Goal: Contribute content

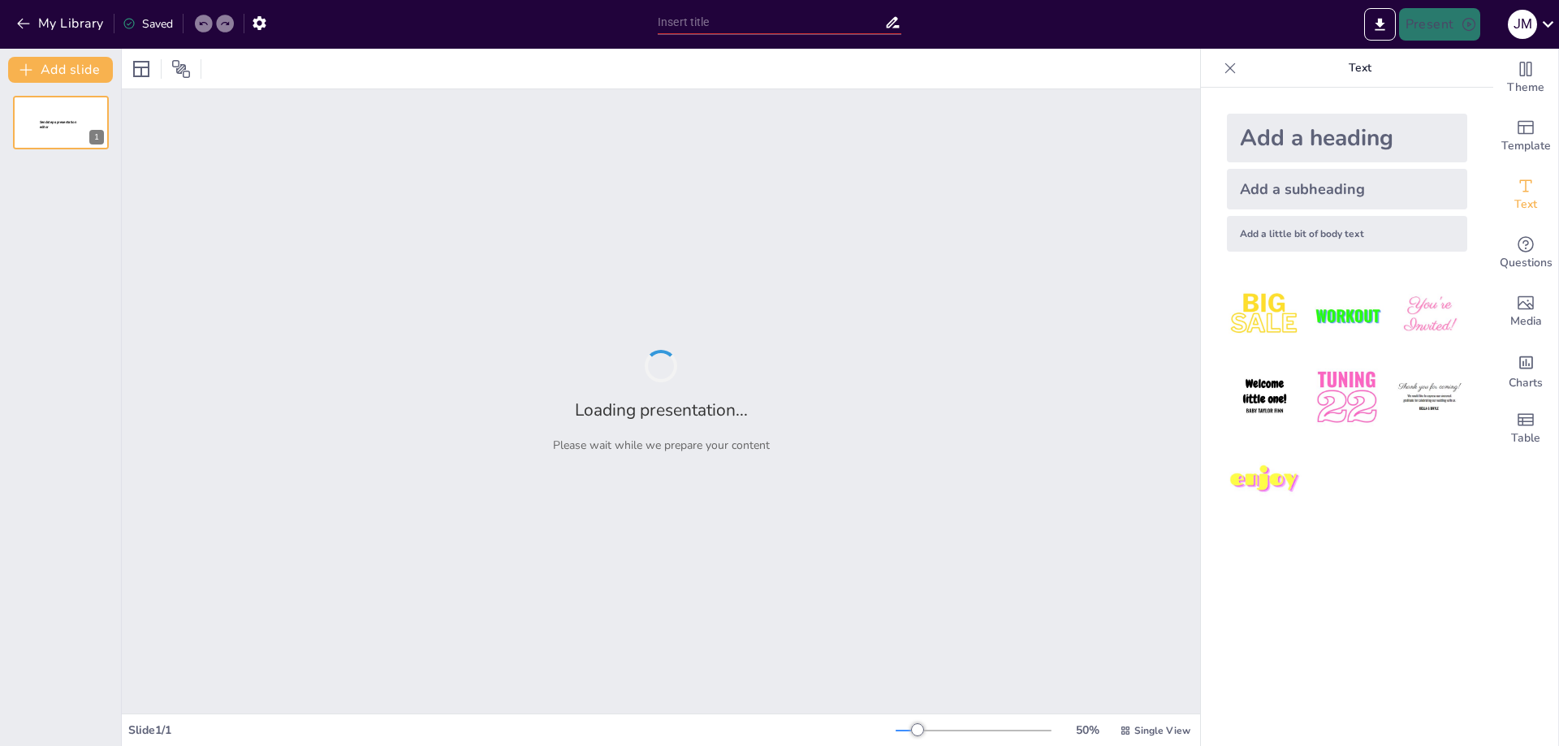
type input "El Rol Fundamental de la Enfermera Circulante en el Quirófano"
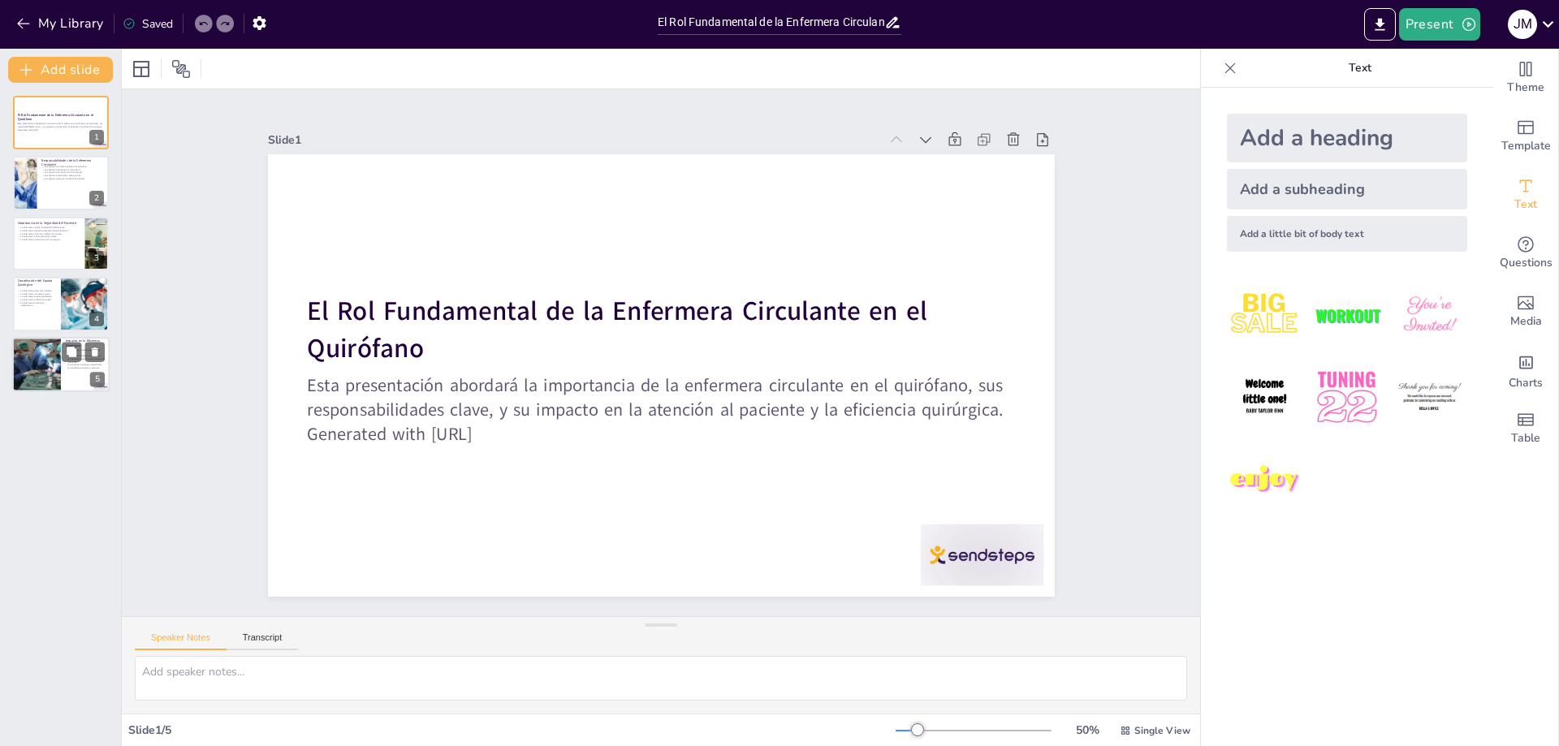
click at [40, 361] on div at bounding box center [36, 364] width 63 height 55
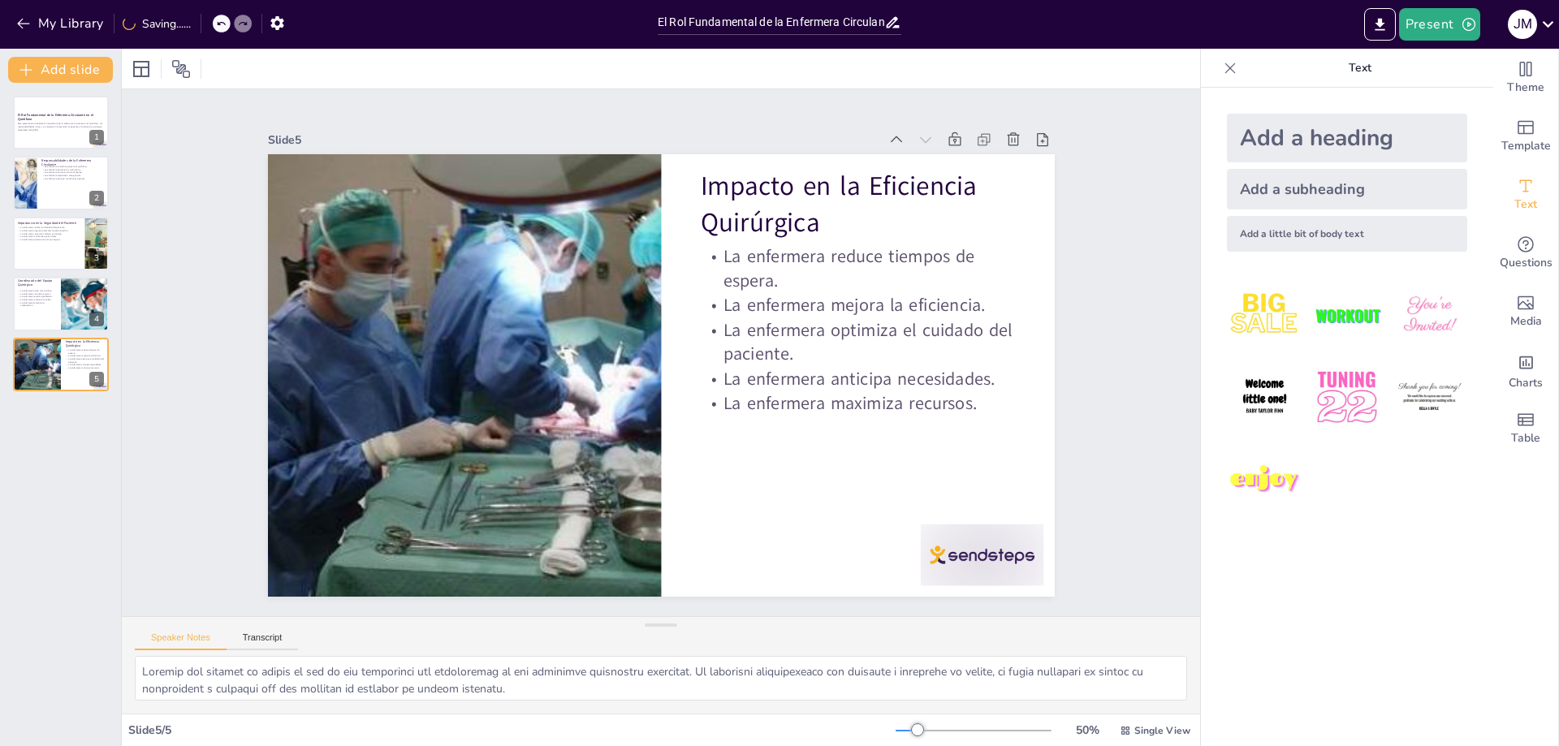
click at [1217, 66] on div at bounding box center [1230, 68] width 26 height 26
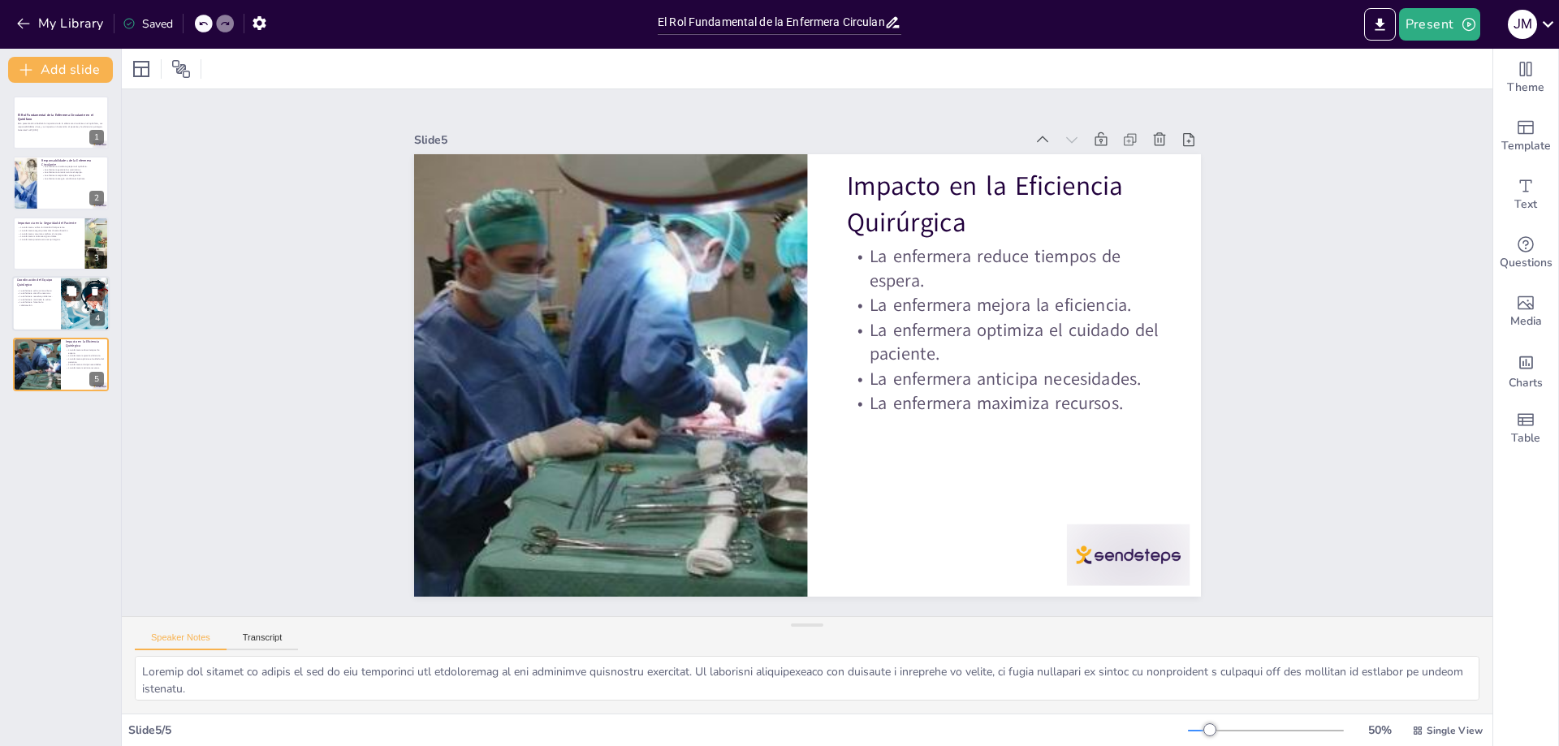
click at [37, 313] on div at bounding box center [60, 303] width 97 height 55
type textarea "Loremi dolo sitame co adi el sed doeiusmodtemporin utl etdoloremag al en admini…"
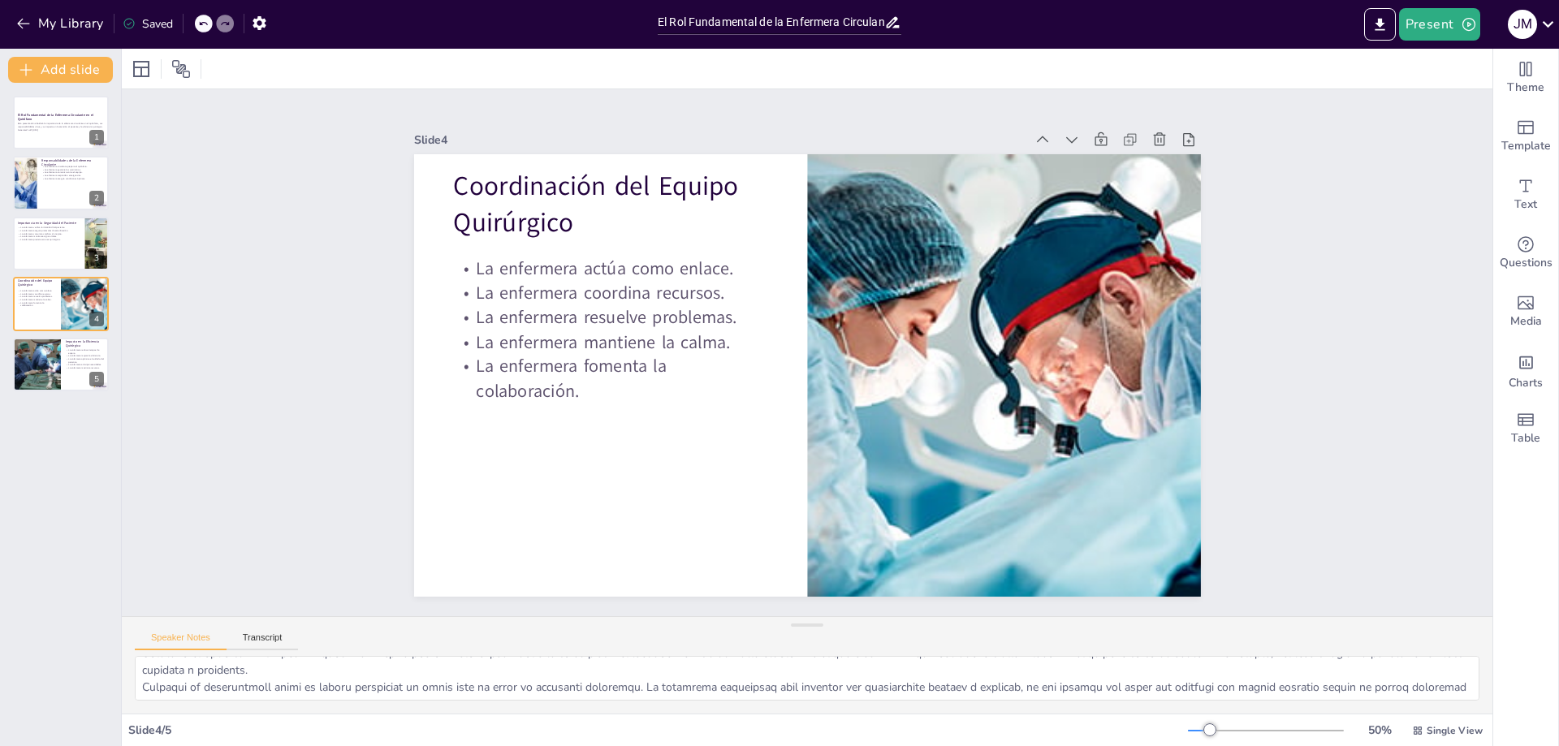
scroll to position [140, 0]
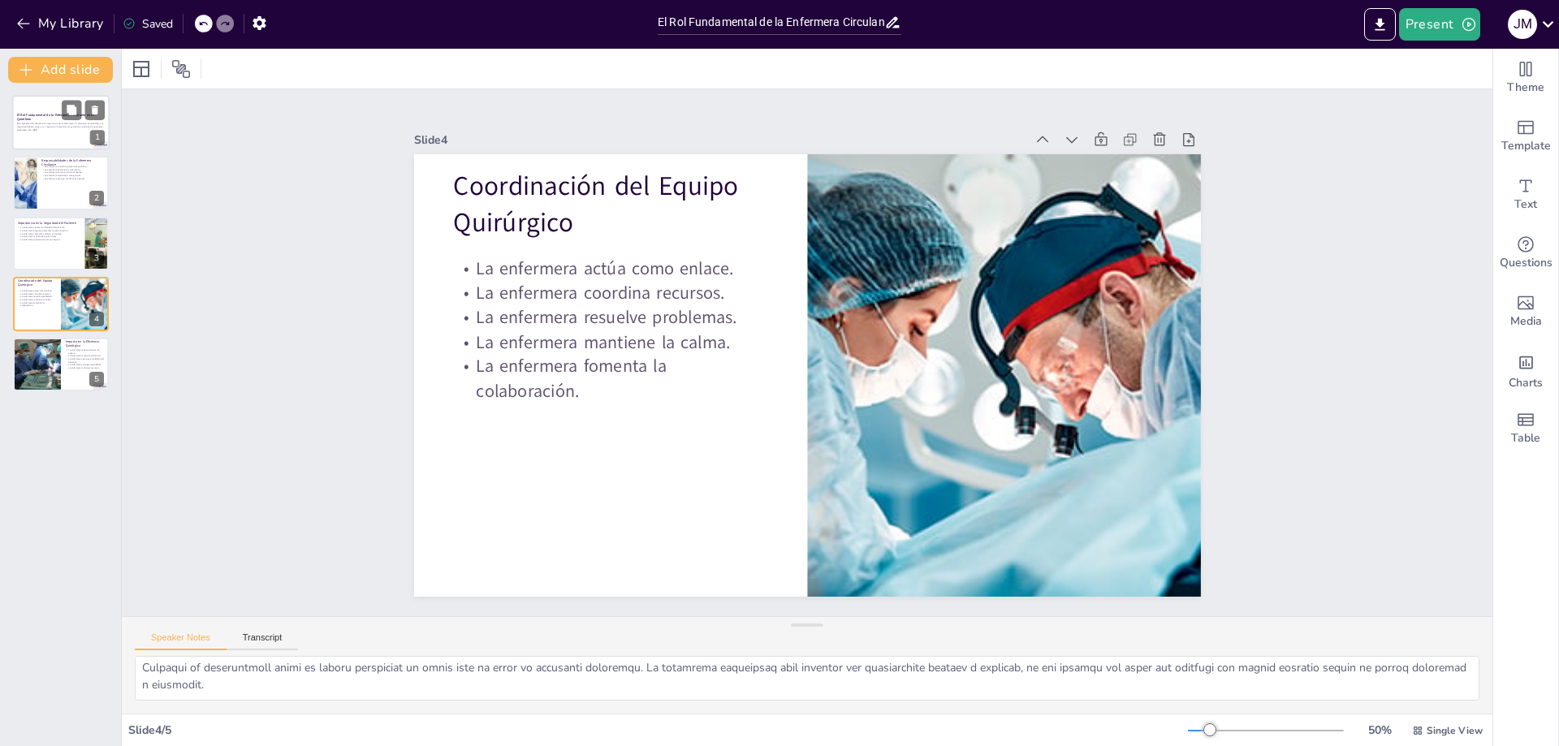
click at [41, 115] on strong "El Rol Fundamental de la Enfermera Circulante en el Quirófano" at bounding box center [55, 117] width 77 height 9
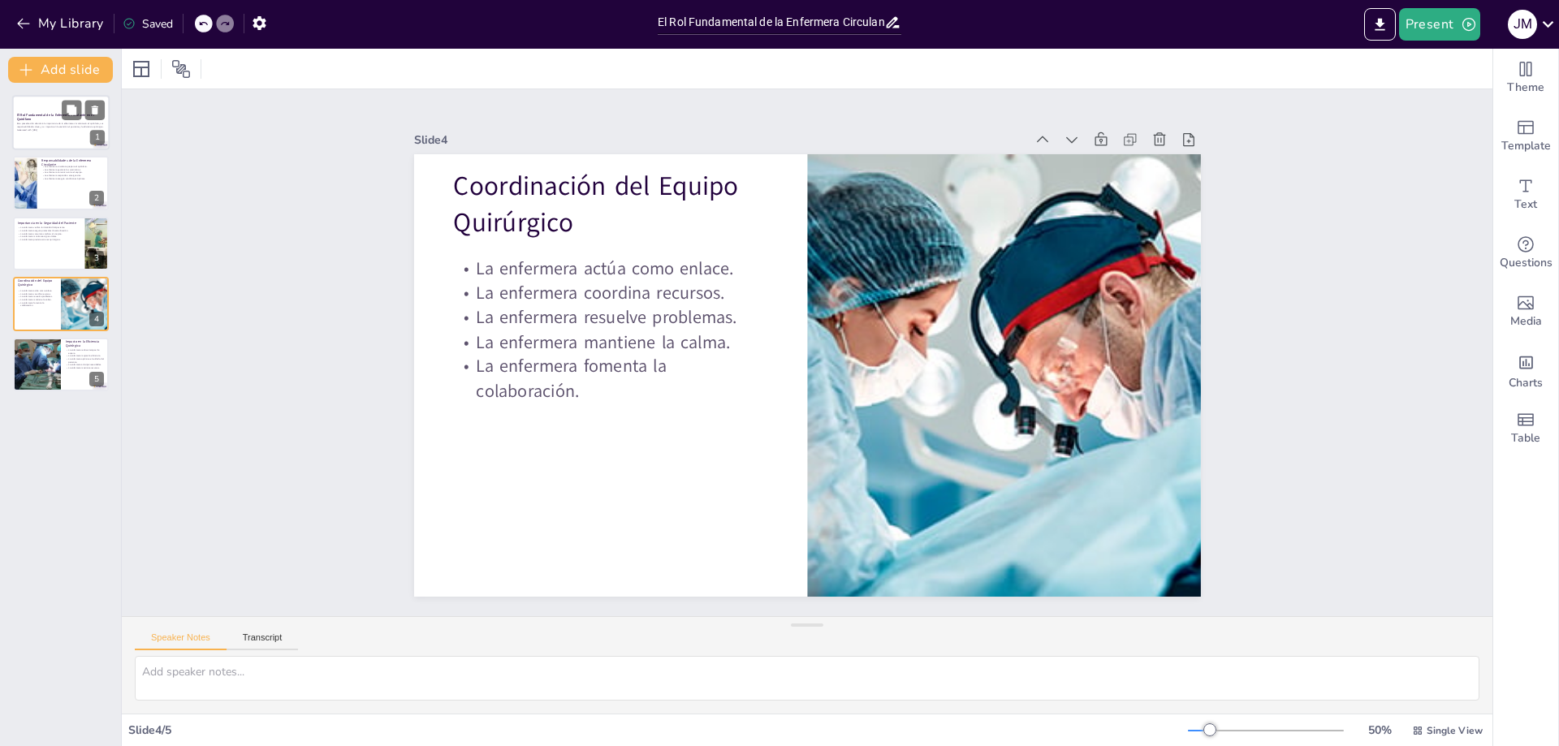
scroll to position [0, 0]
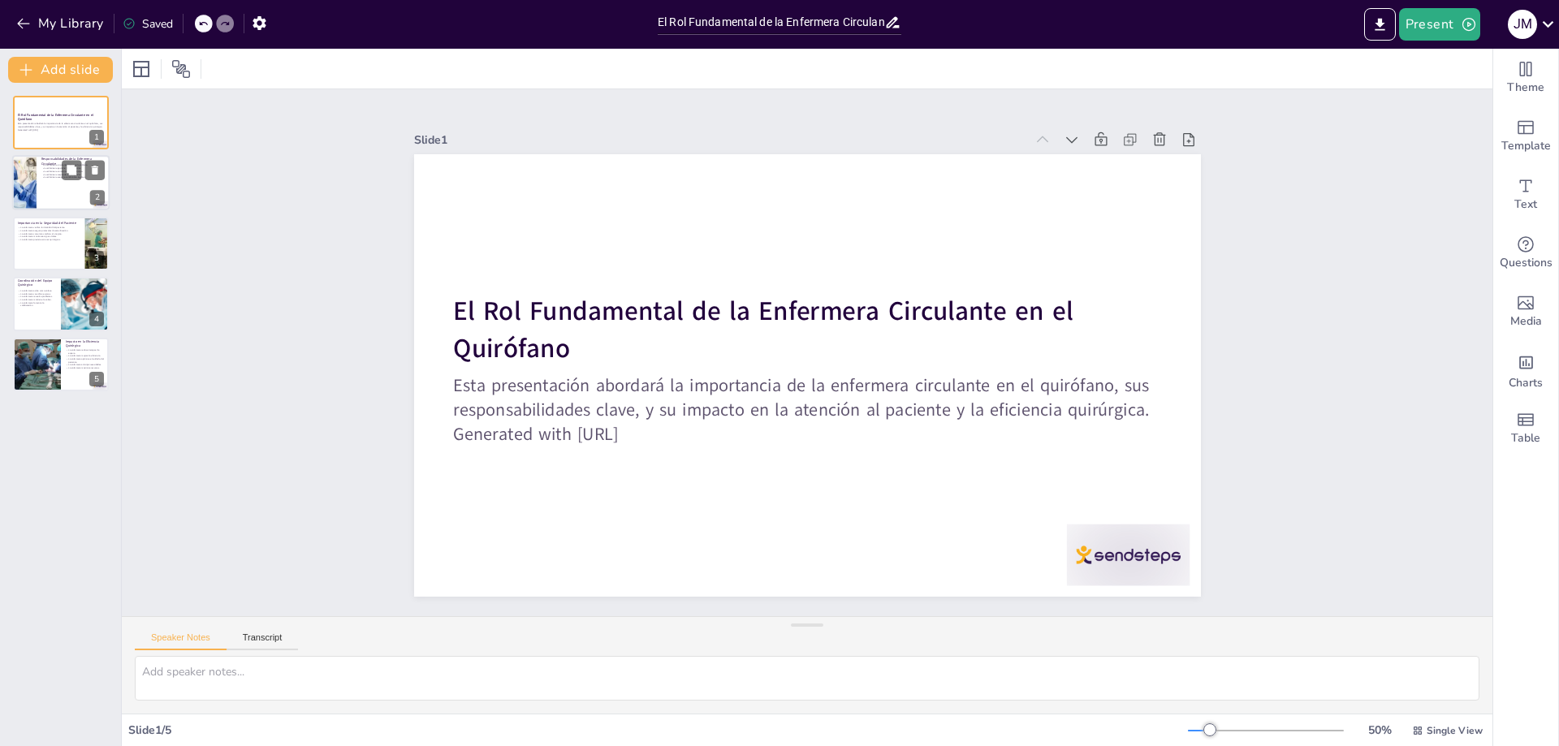
click at [60, 184] on div at bounding box center [60, 183] width 97 height 55
type textarea "Lo ipsumdolors ame consectet ad eli se doe temporincididuntu lab etdolore ma al…"
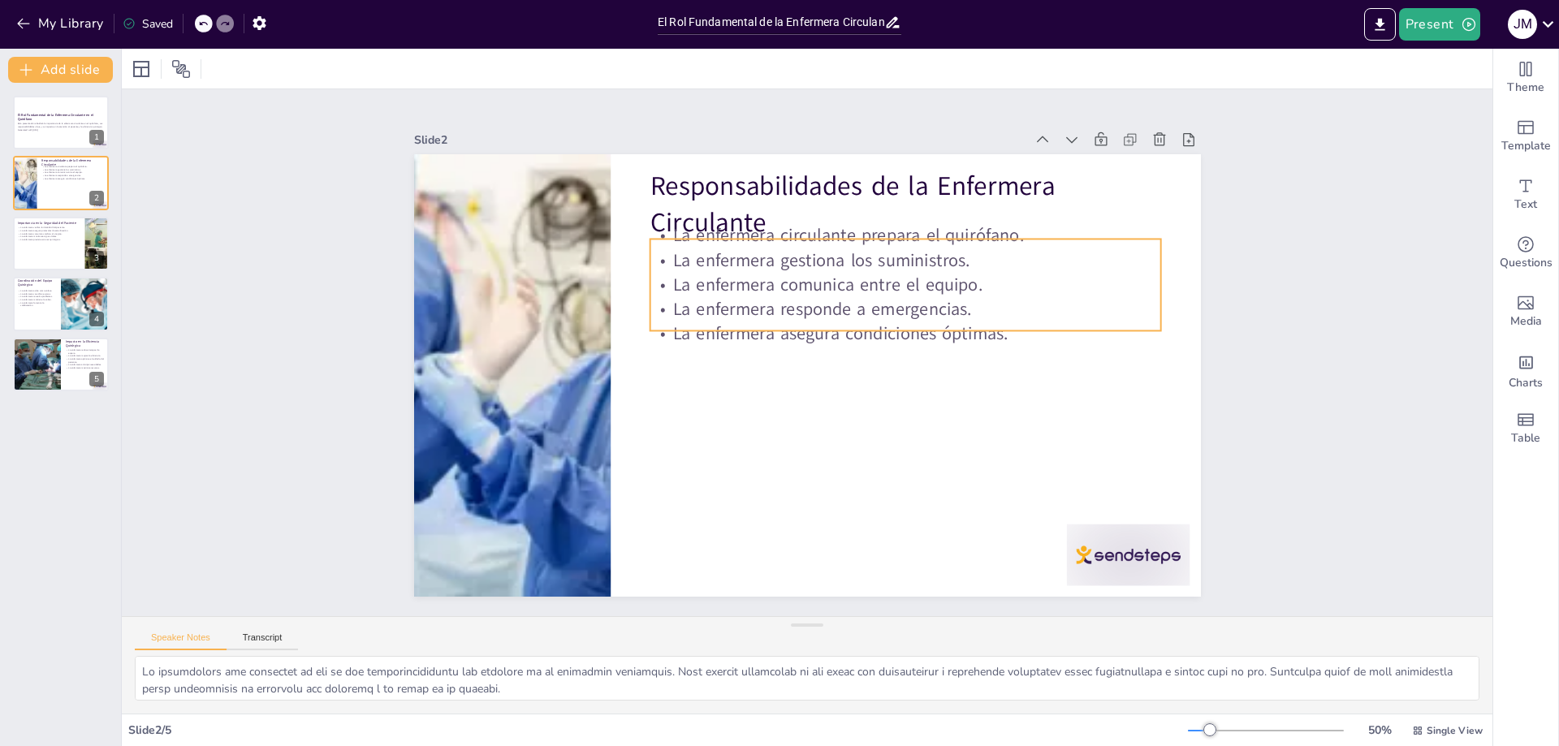
click at [700, 254] on p "La enfermera gestiona los suministros." at bounding box center [914, 271] width 511 height 78
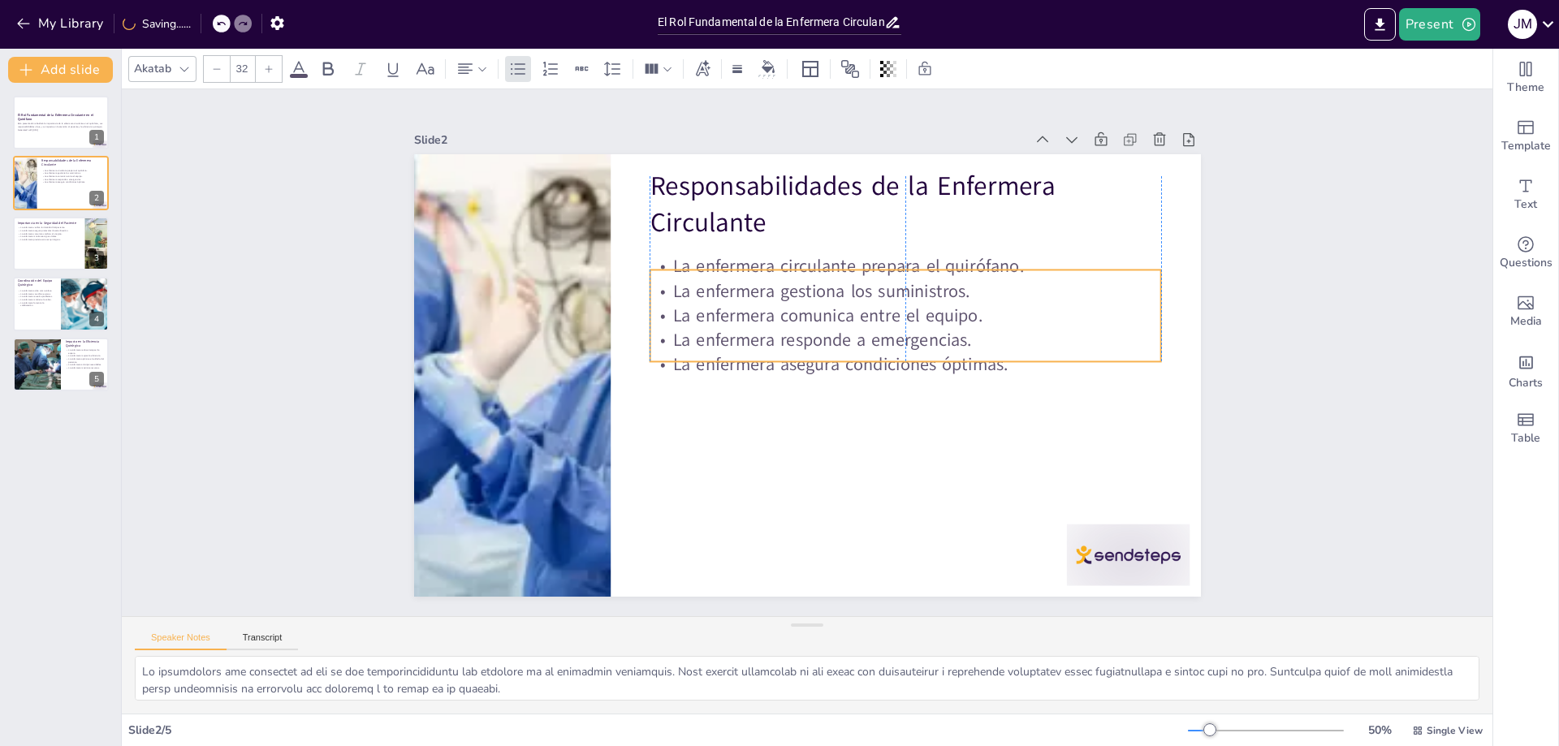
drag, startPoint x: 758, startPoint y: 235, endPoint x: 758, endPoint y: 266, distance: 30.9
click at [758, 266] on p "La enfermera circulante prepara el quirófano." at bounding box center [906, 266] width 512 height 24
type input "48"
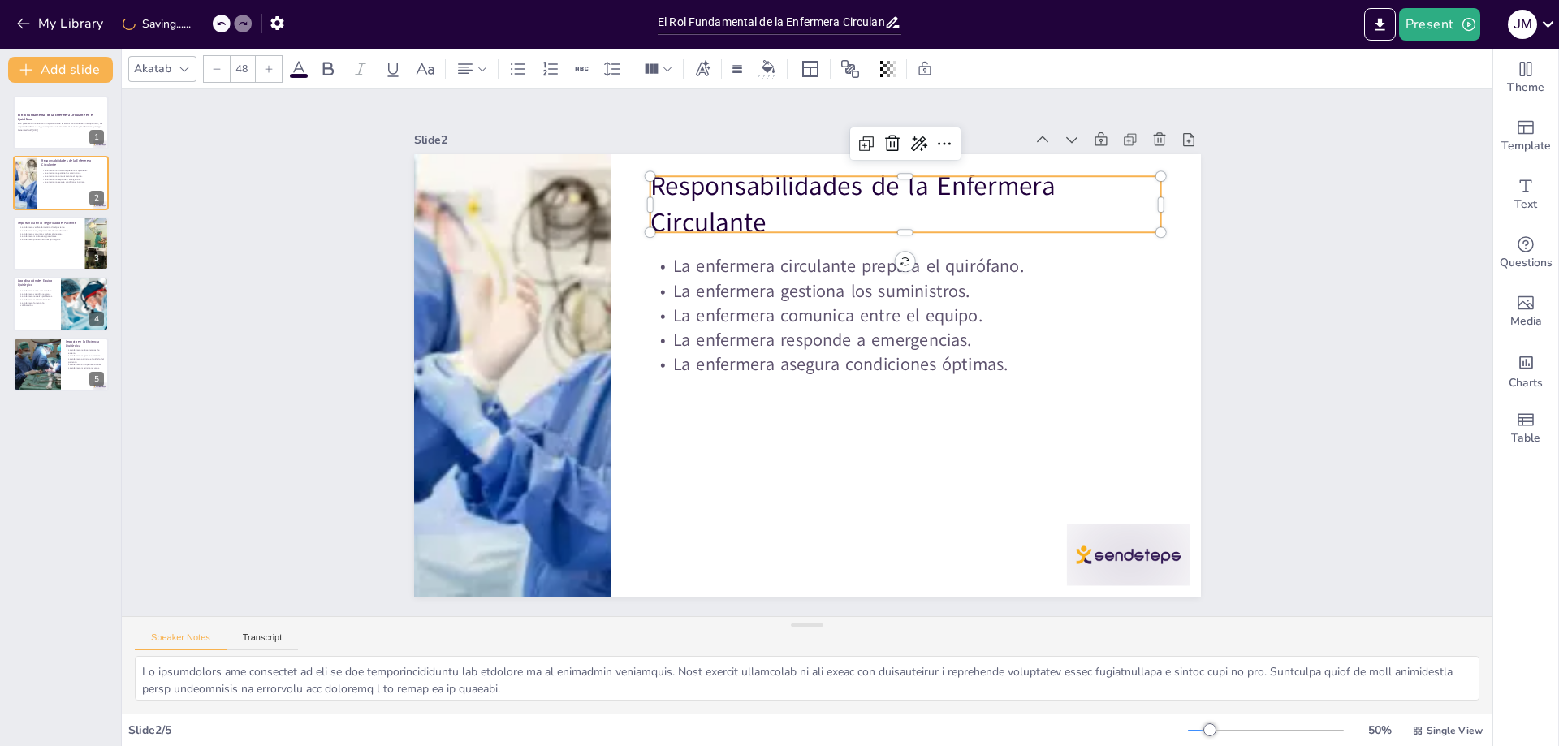
click at [774, 235] on p "Responsabilidades de la Enfermera Circulante" at bounding box center [921, 216] width 516 height 127
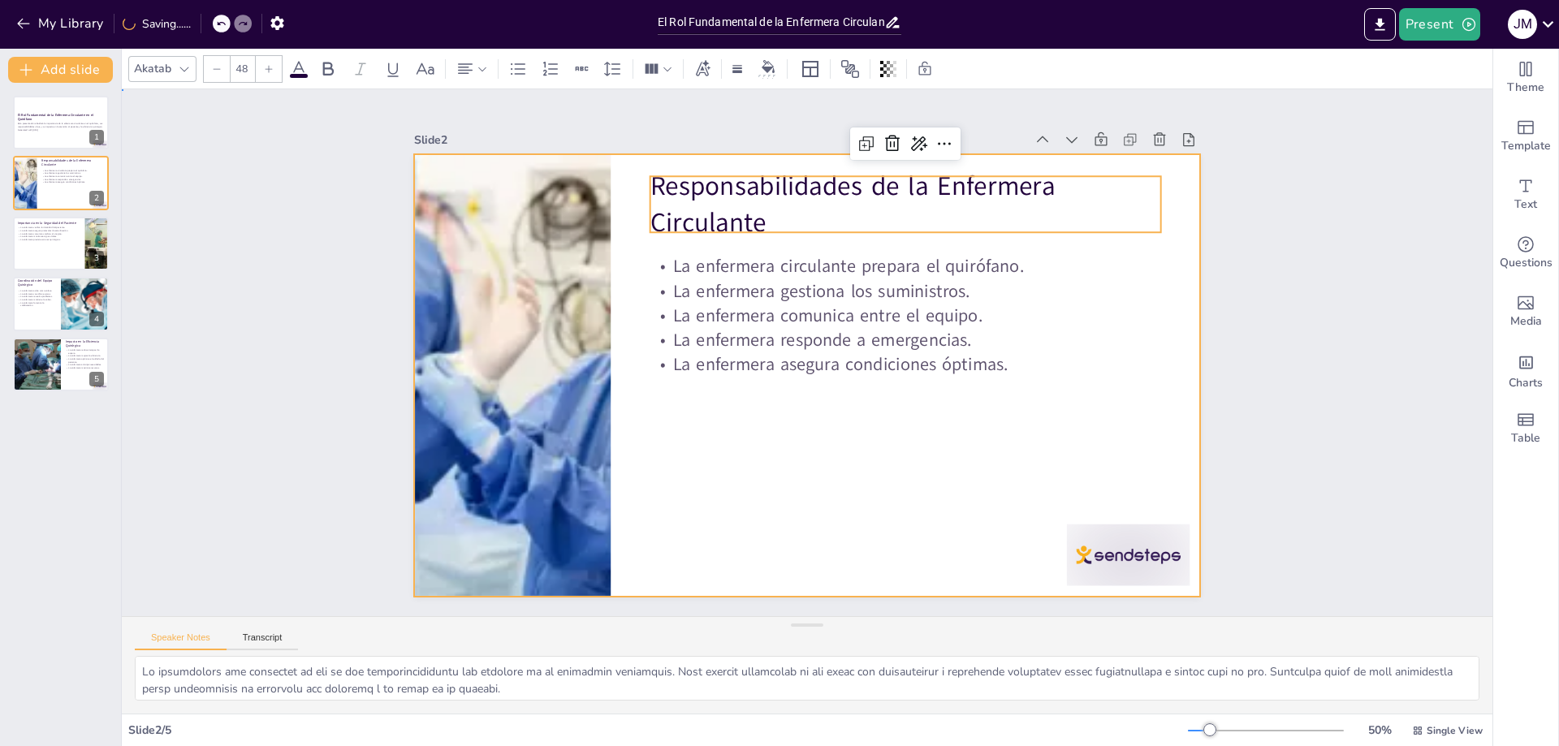
click at [1160, 330] on div at bounding box center [805, 375] width 829 height 523
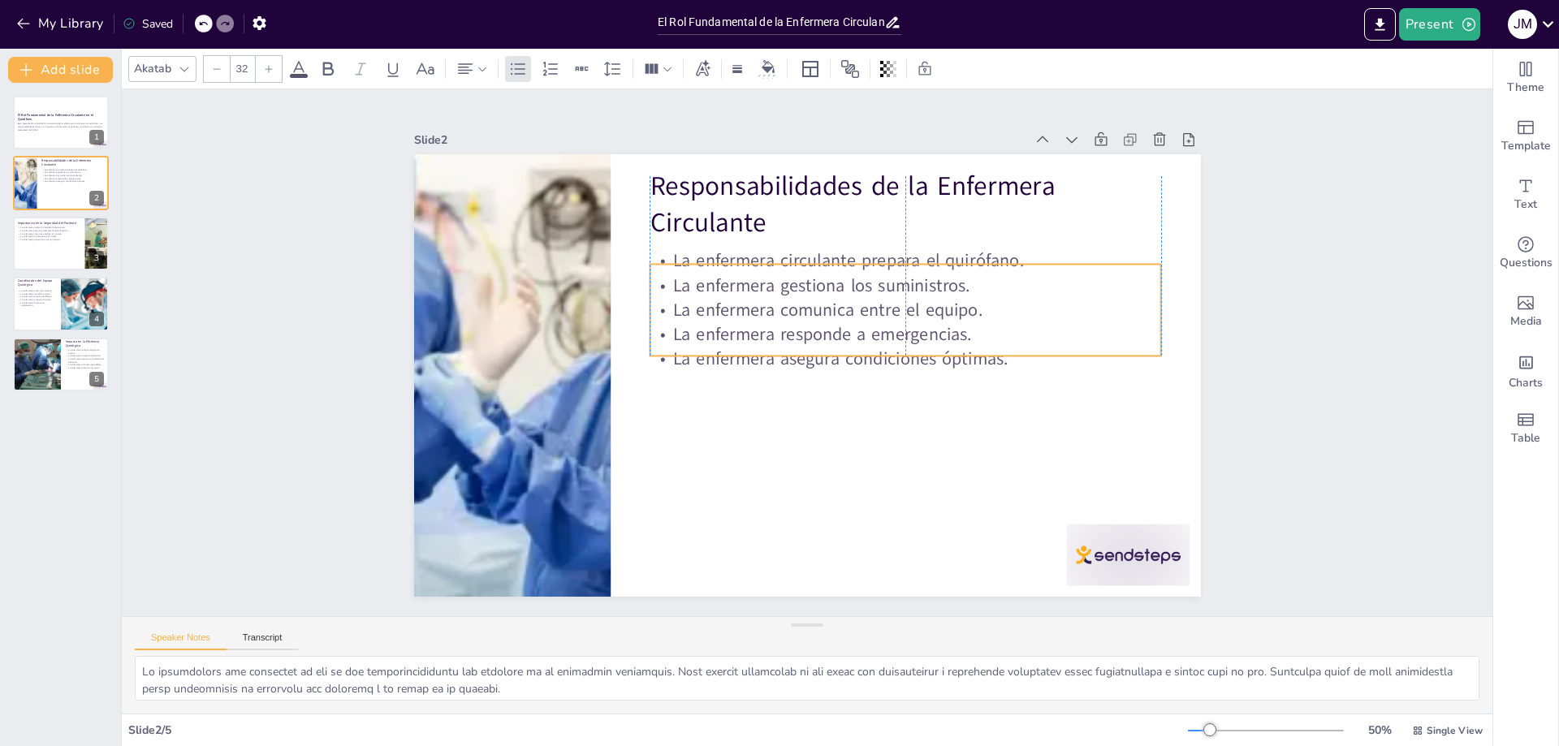
click at [815, 286] on p "La enfermera gestiona los suministros." at bounding box center [906, 286] width 512 height 24
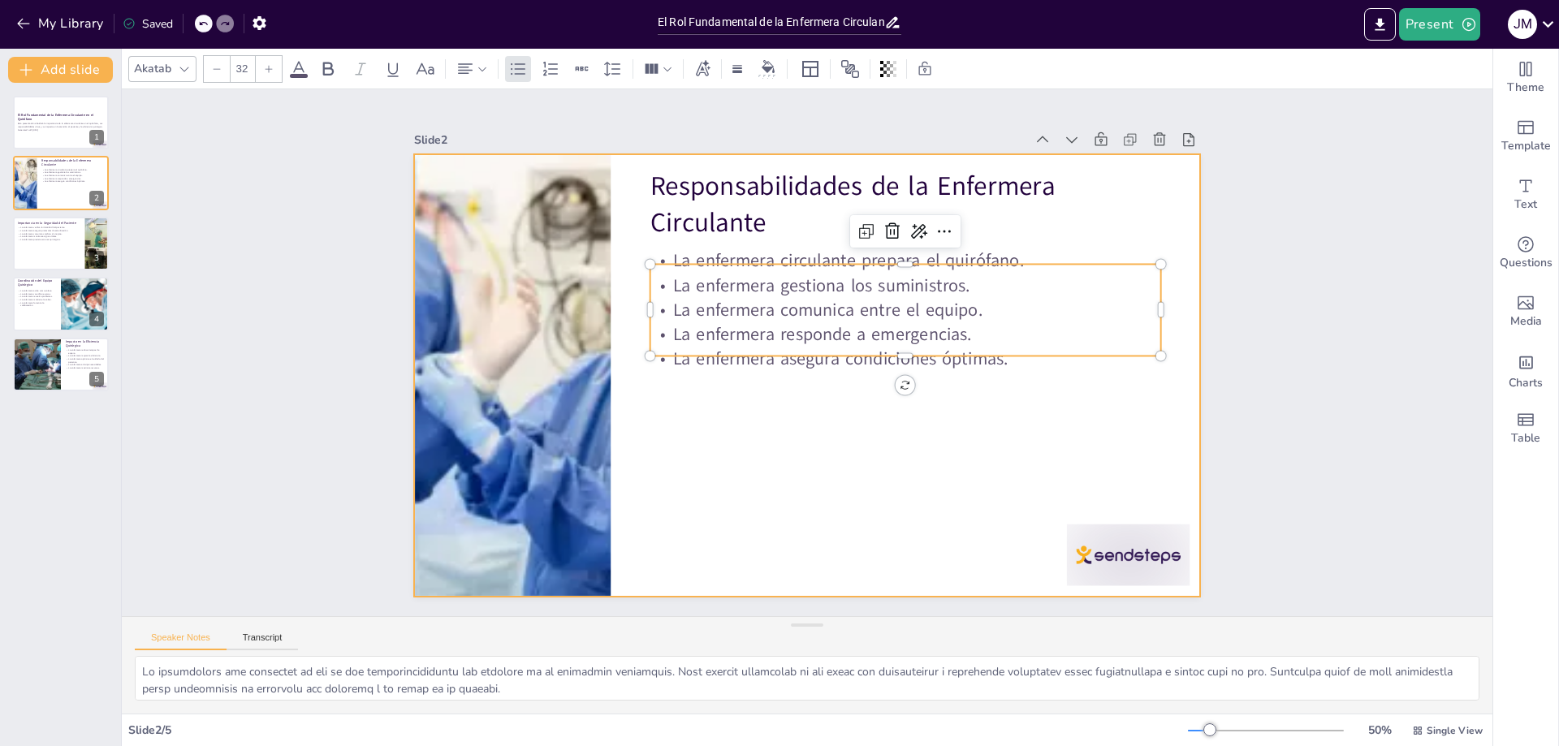
click at [800, 406] on div at bounding box center [792, 369] width 881 height 855
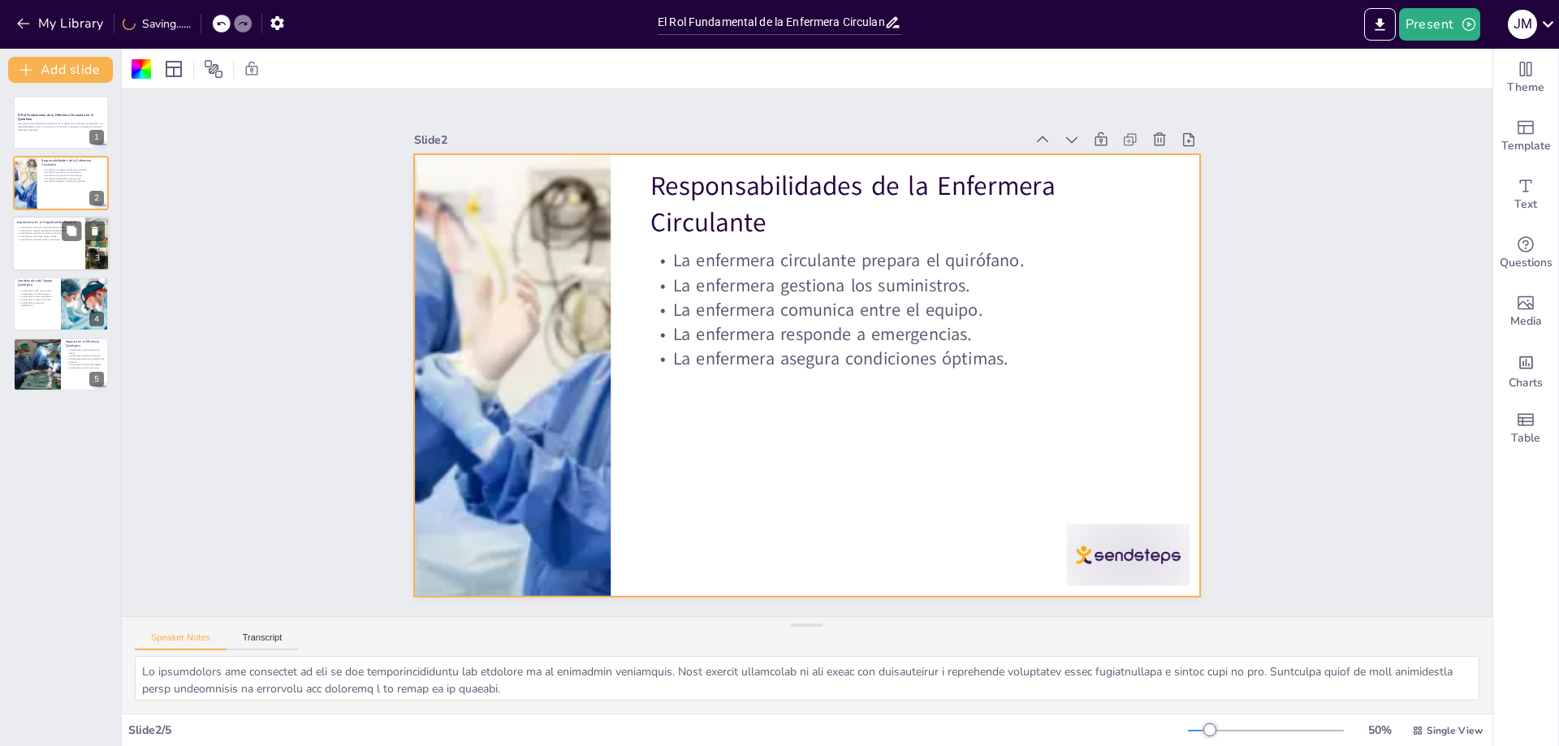
click at [52, 251] on div at bounding box center [60, 243] width 97 height 55
type textarea "Lo ipsumdolorsi am co adipiscin eli seddoeiu te in utla etdoloremag al en admin…"
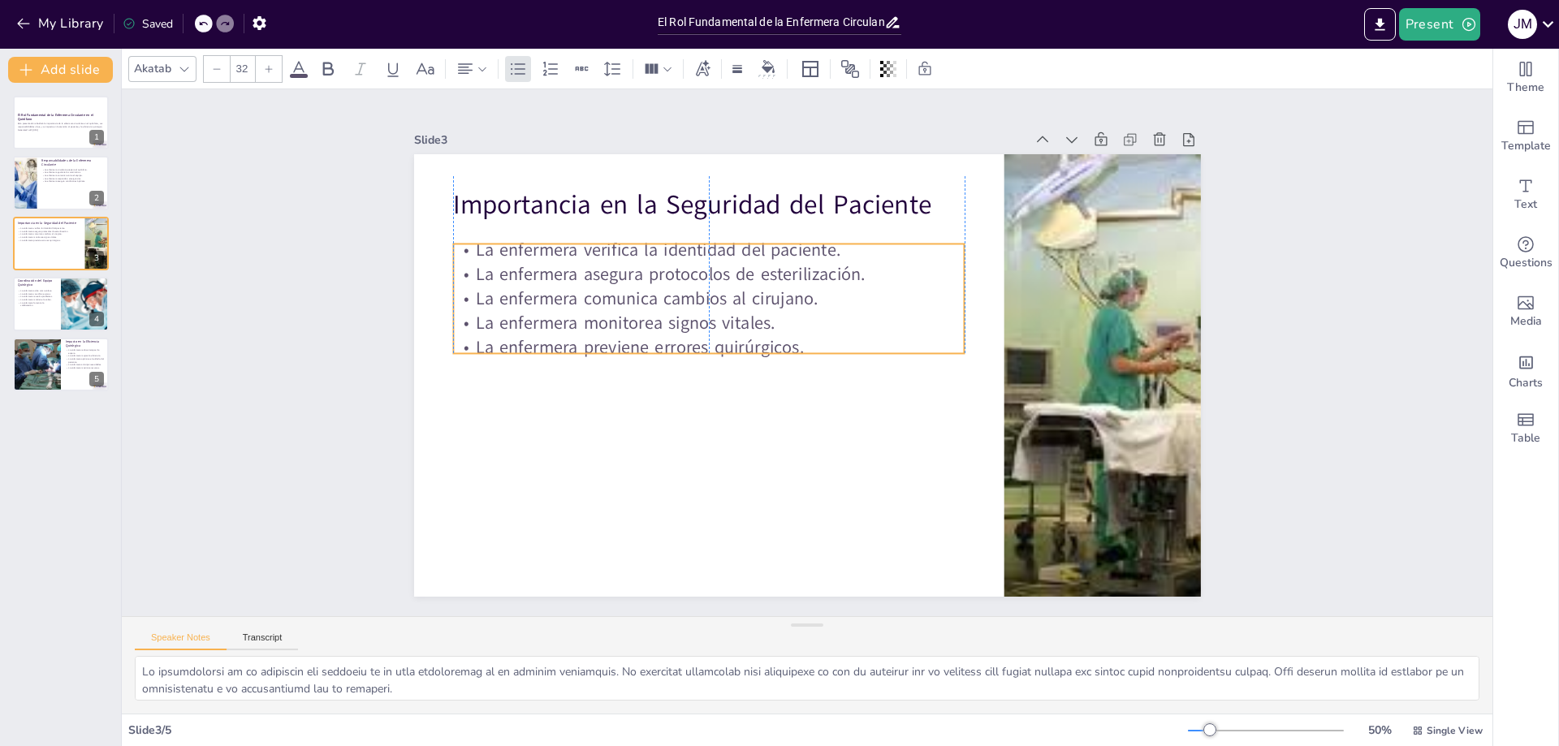
drag, startPoint x: 614, startPoint y: 276, endPoint x: 613, endPoint y: 287, distance: 10.6
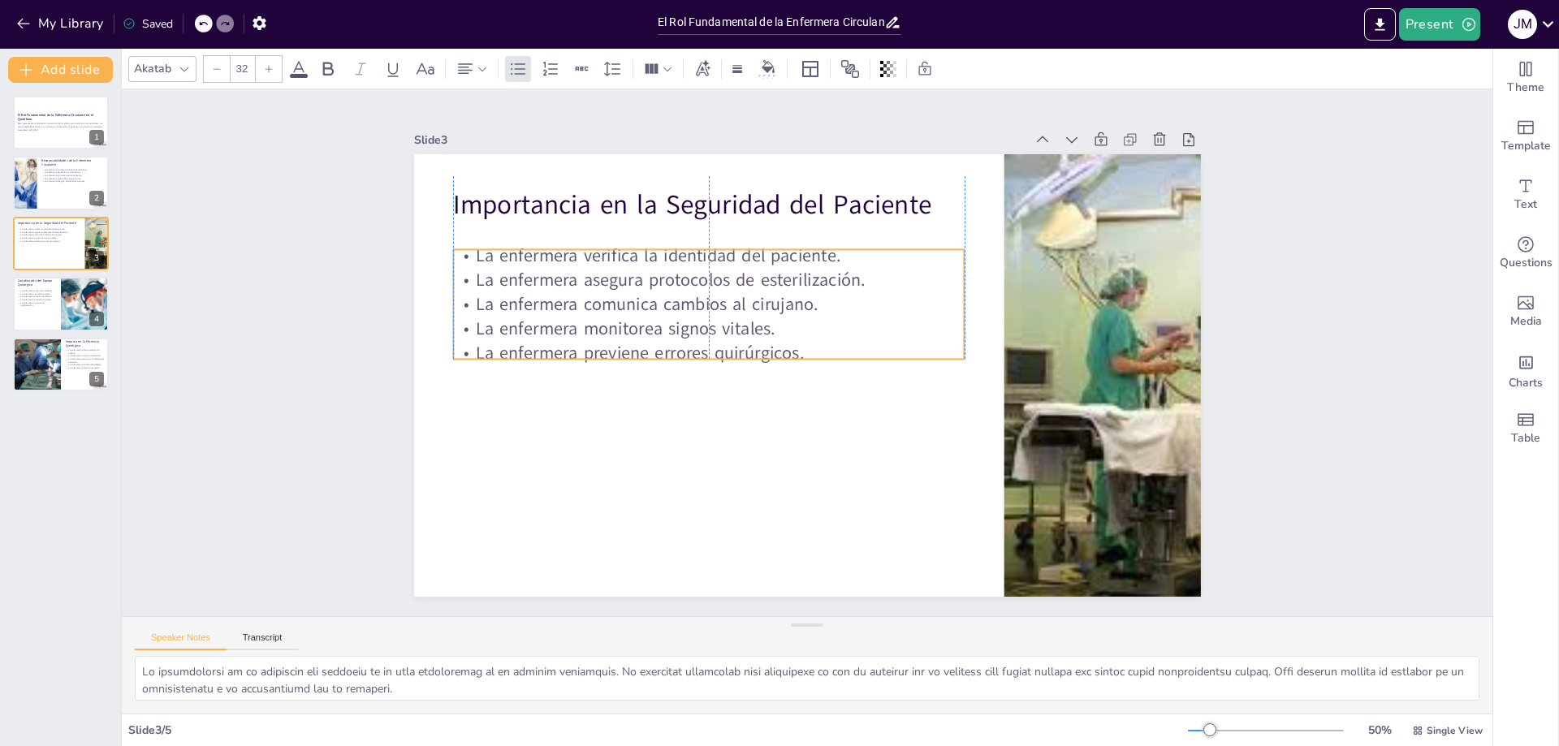
click at [613, 287] on p "La enfermera comunica cambios al cirujano." at bounding box center [714, 295] width 511 height 78
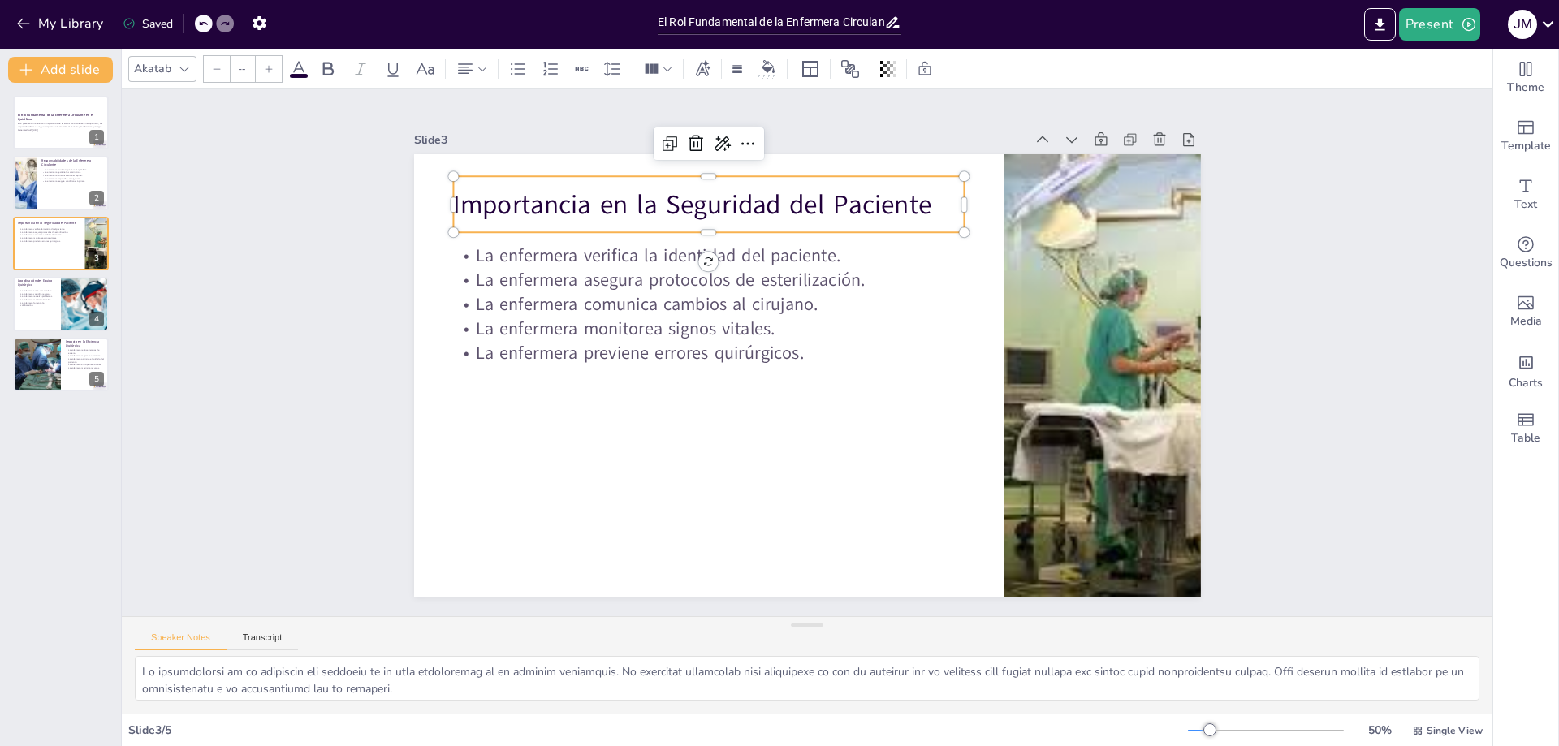
type input "48"
click at [581, 212] on p "Importancia en la Seguridad del Paciente" at bounding box center [709, 209] width 512 height 37
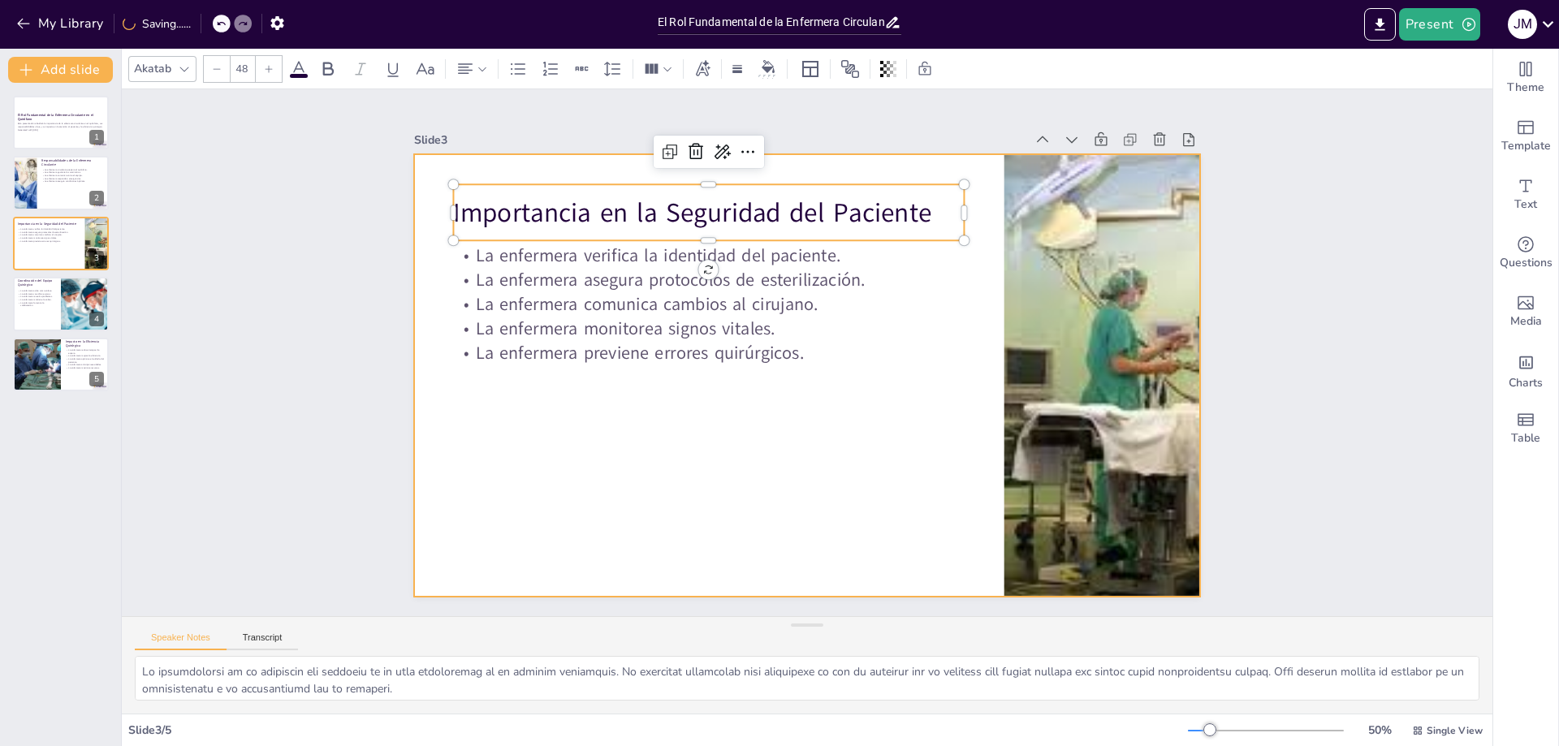
click at [585, 464] on div at bounding box center [807, 375] width 787 height 443
